Goal: Book appointment/travel/reservation

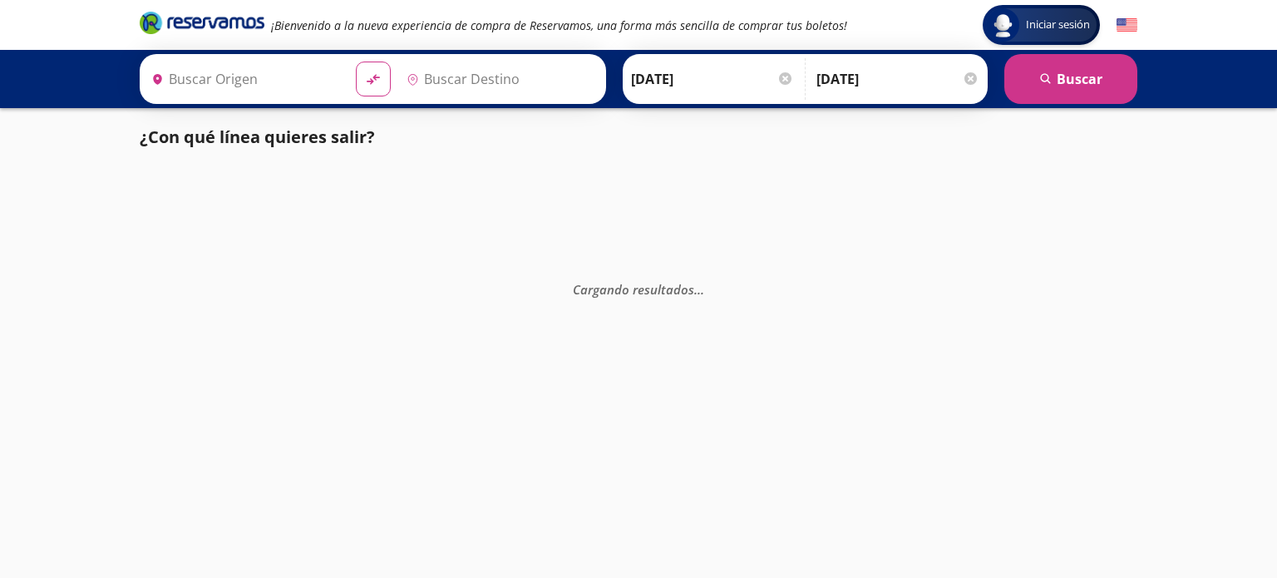
type input "[GEOGRAPHIC_DATA], [GEOGRAPHIC_DATA]"
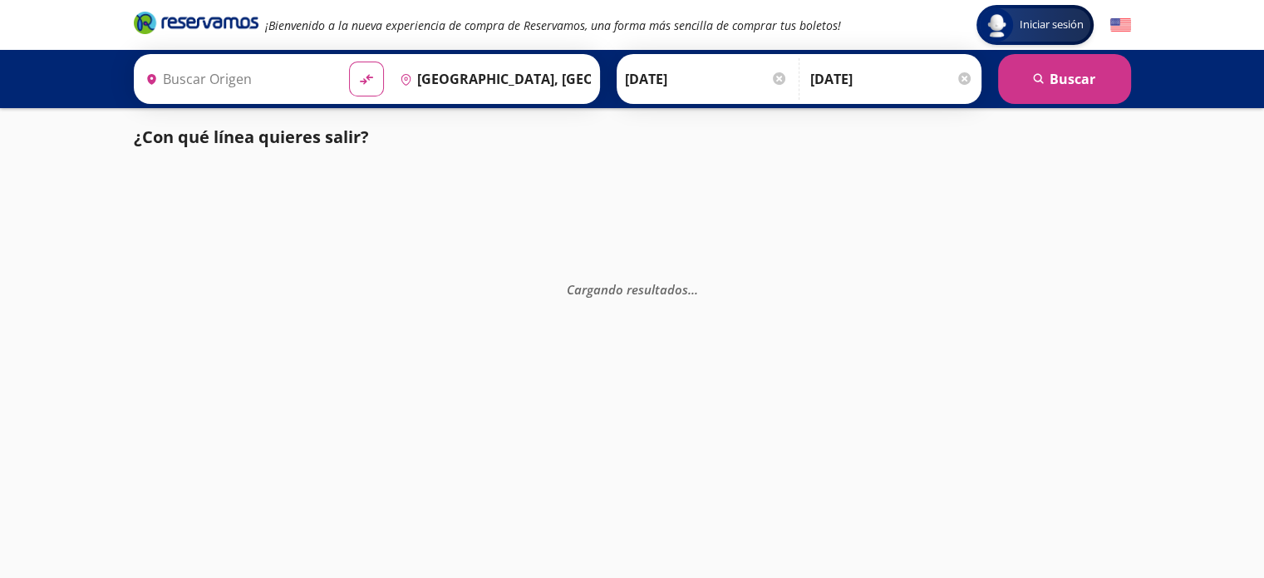
type input "[GEOGRAPHIC_DATA], [GEOGRAPHIC_DATA]"
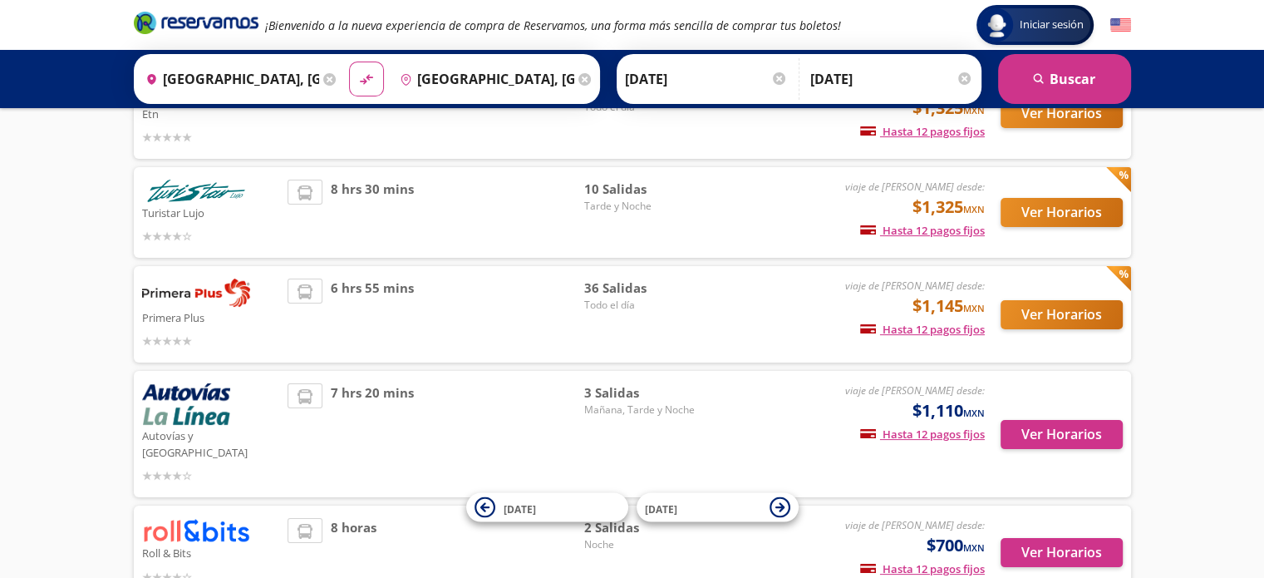
scroll to position [193, 0]
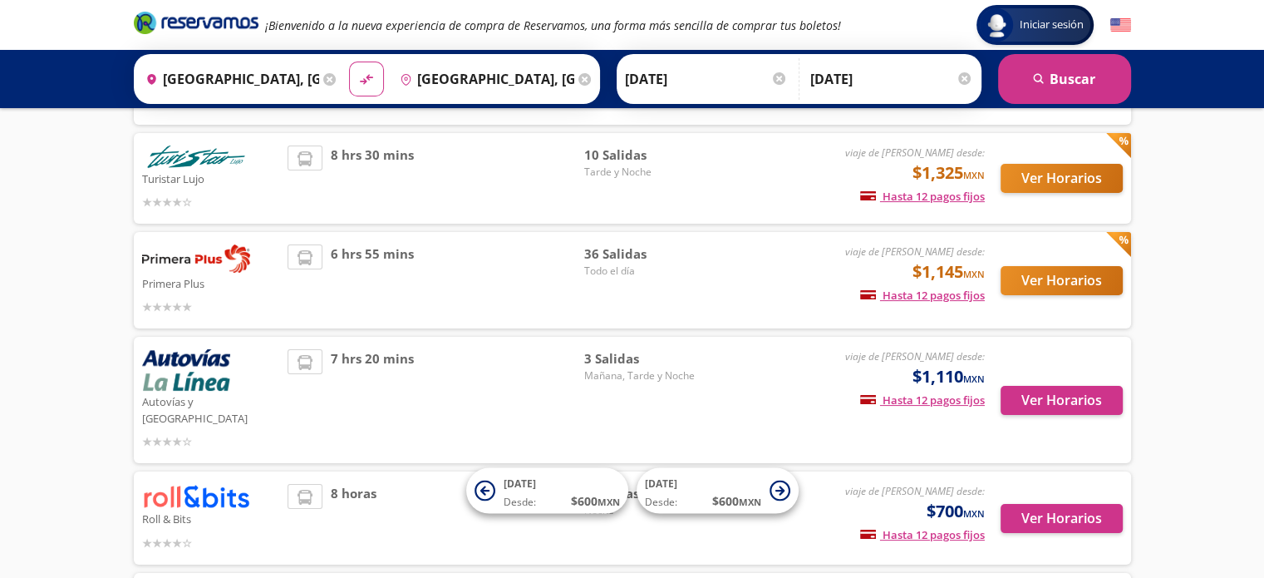
click at [23, 314] on div "Iniciar sesión Iniciar sesión ¡Bienvenido a la nueva experiencia de compra de R…" at bounding box center [632, 350] width 1264 height 1086
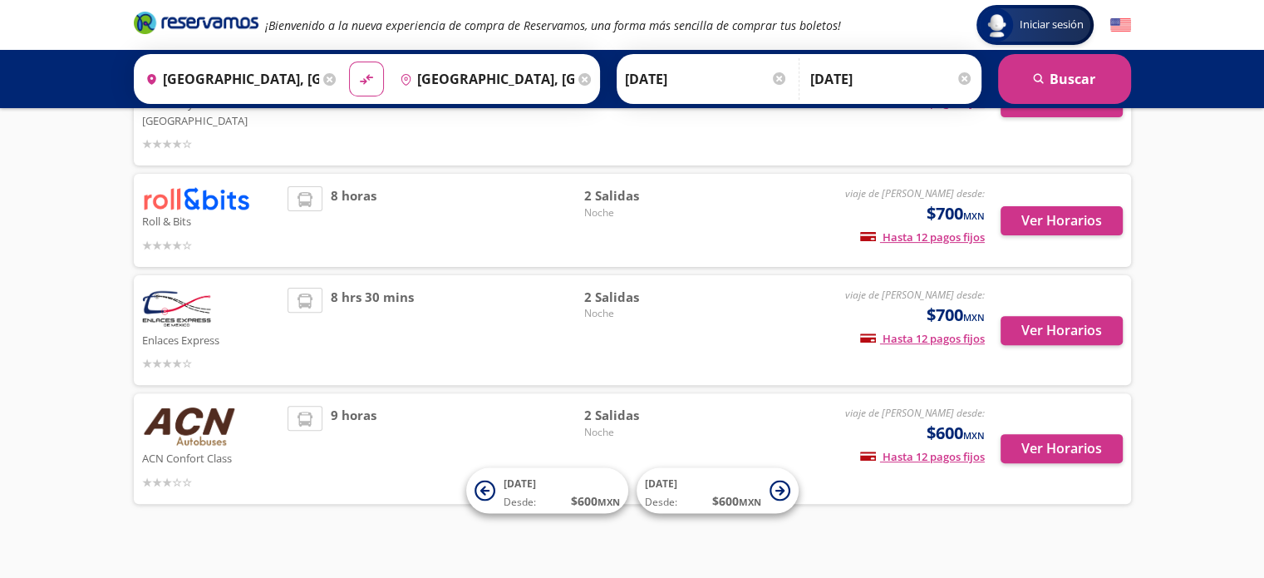
scroll to position [489, 0]
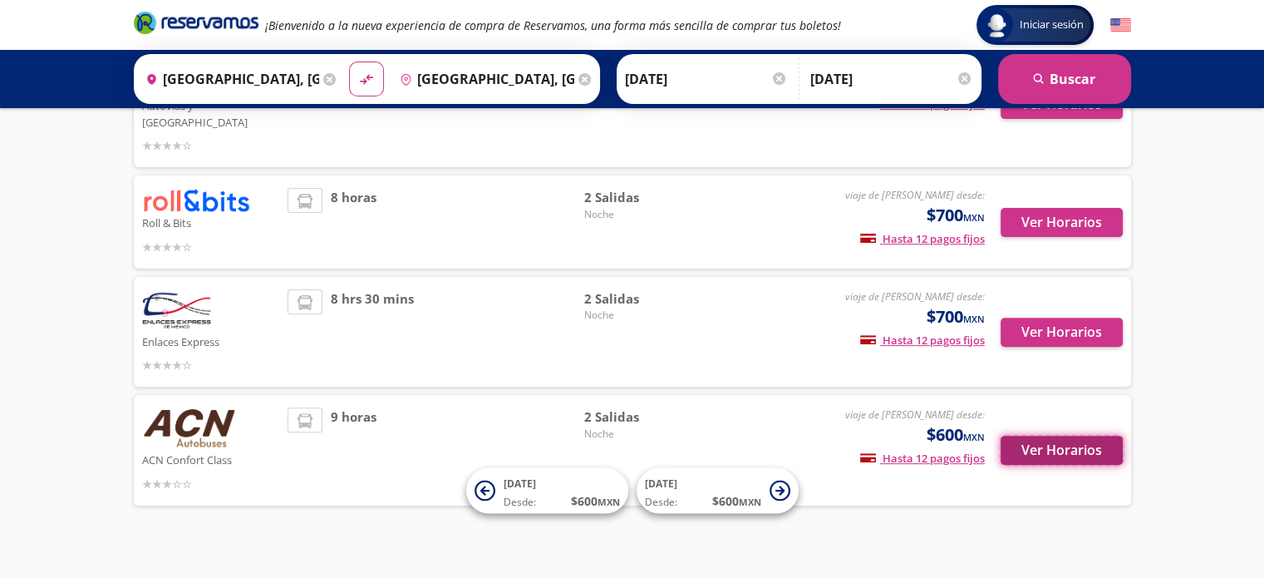
click at [1024, 436] on button "Ver Horarios" at bounding box center [1062, 450] width 122 height 29
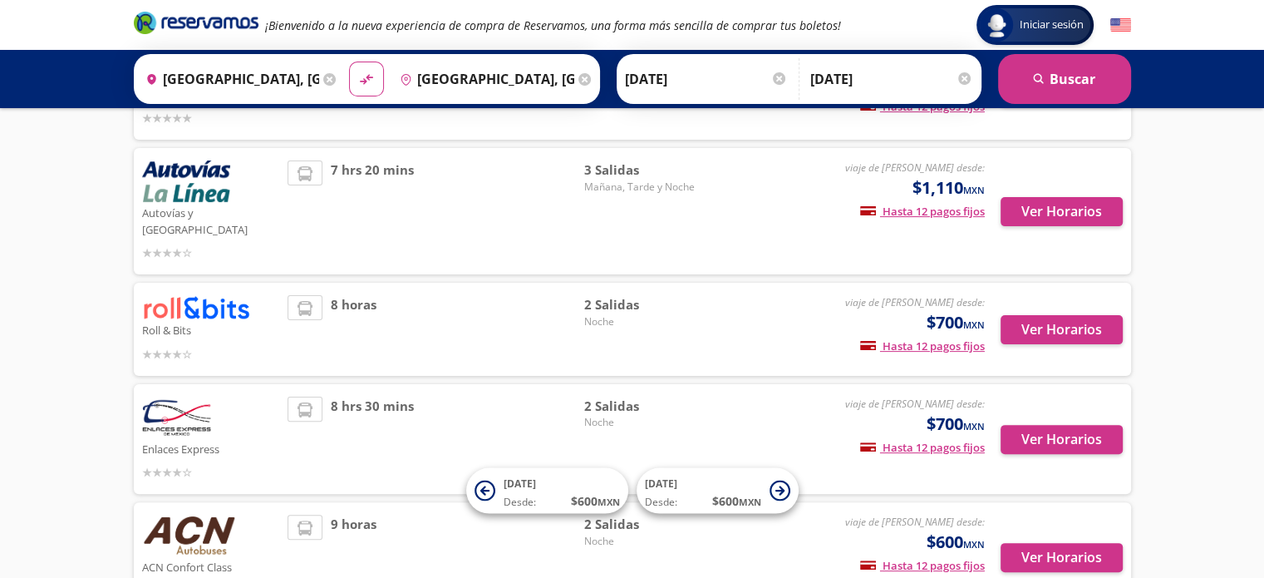
scroll to position [490, 0]
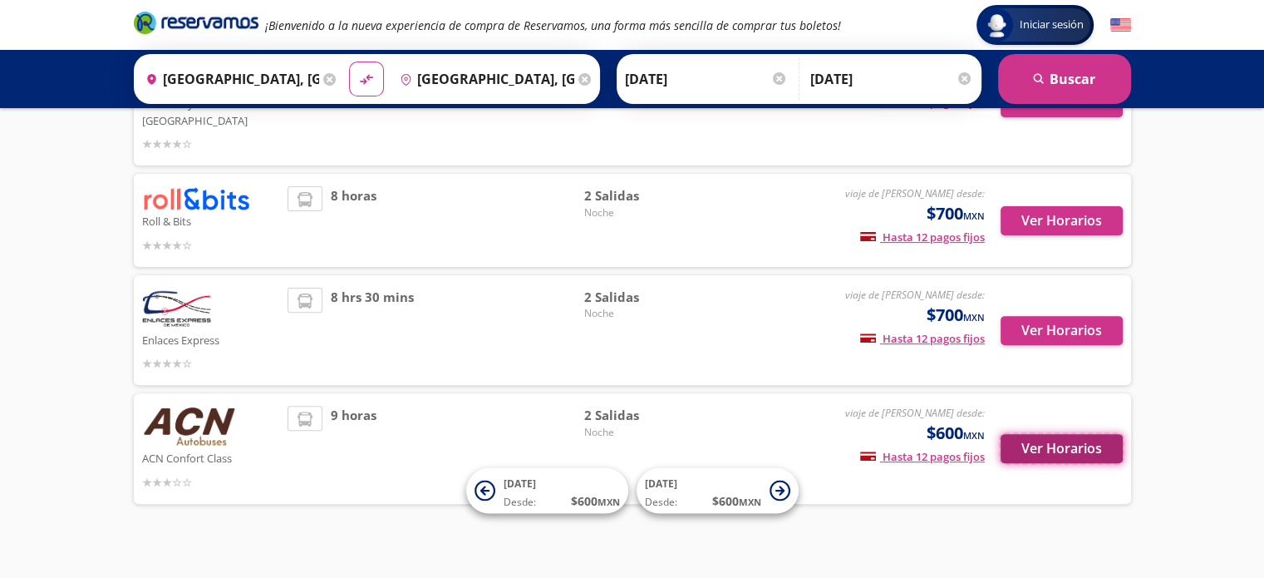
click at [1025, 434] on button "Ver Horarios" at bounding box center [1062, 448] width 122 height 29
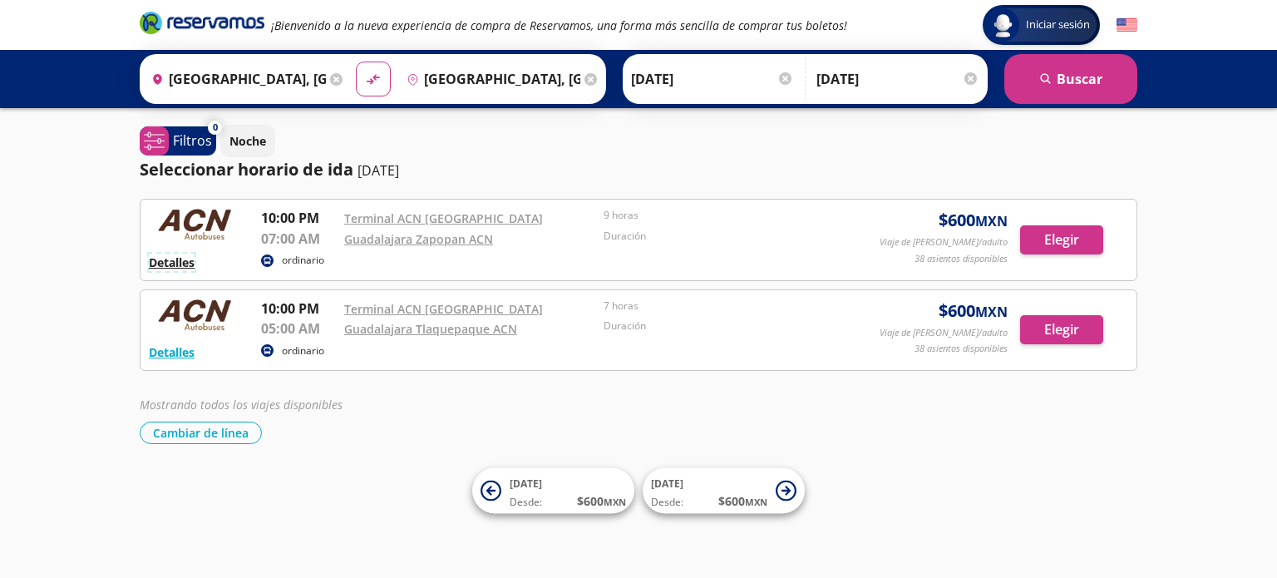
click at [171, 259] on button "Detalles" at bounding box center [172, 262] width 46 height 17
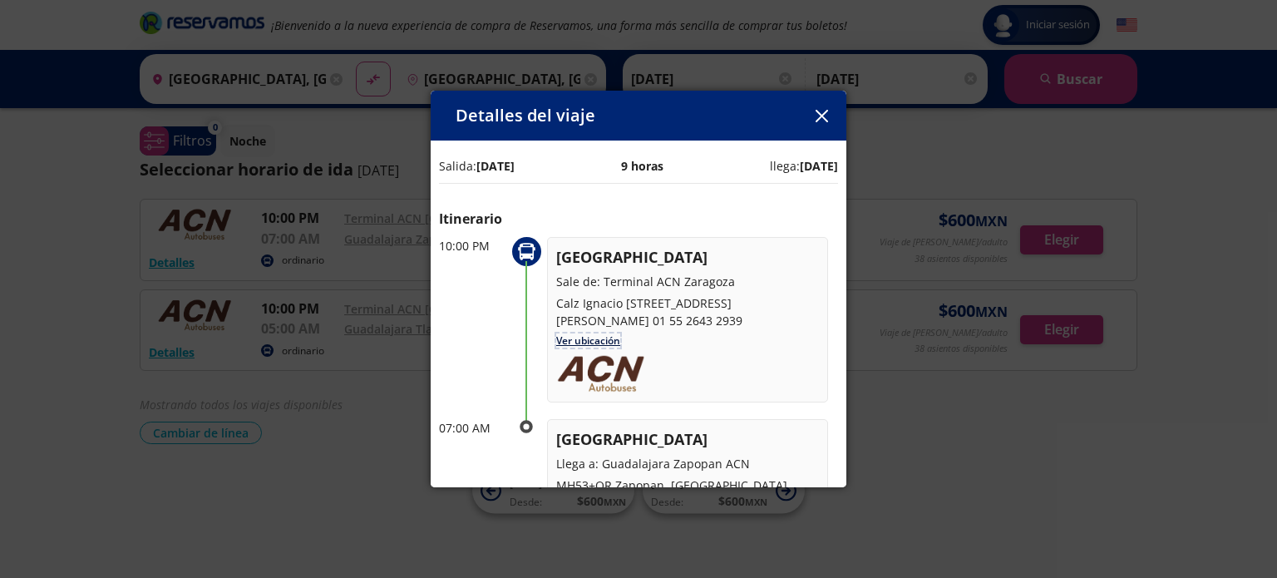
click at [565, 347] on link "Ver ubicación" at bounding box center [588, 340] width 64 height 14
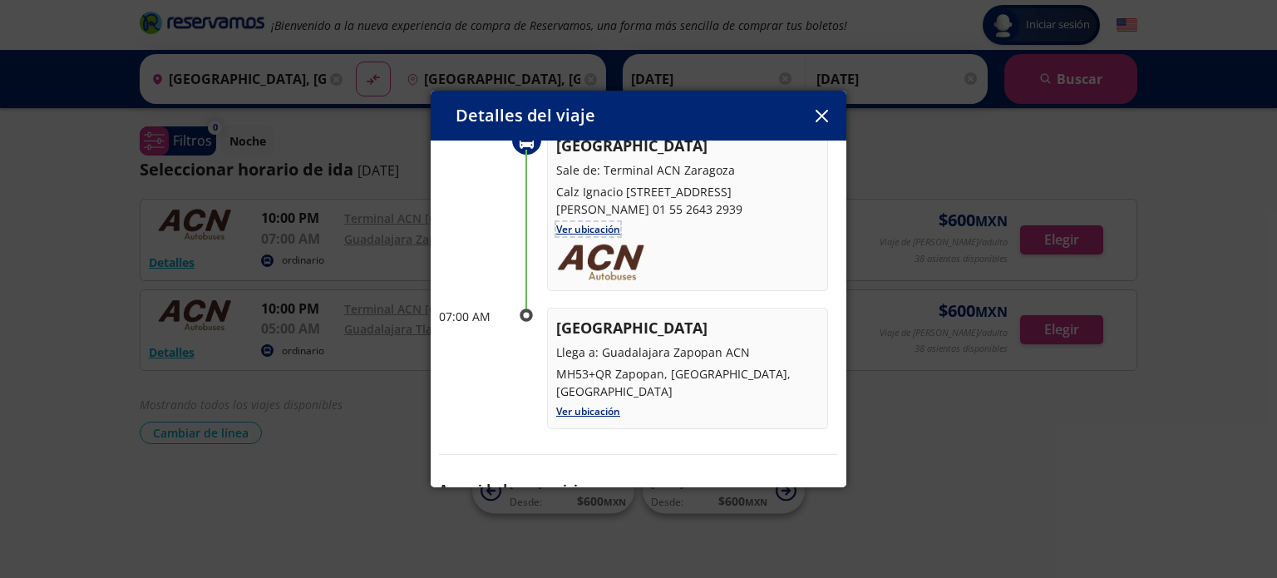
scroll to position [113, 0]
click at [587, 407] on link "Ver ubicación" at bounding box center [588, 409] width 64 height 14
